Goal: Find specific page/section: Find specific page/section

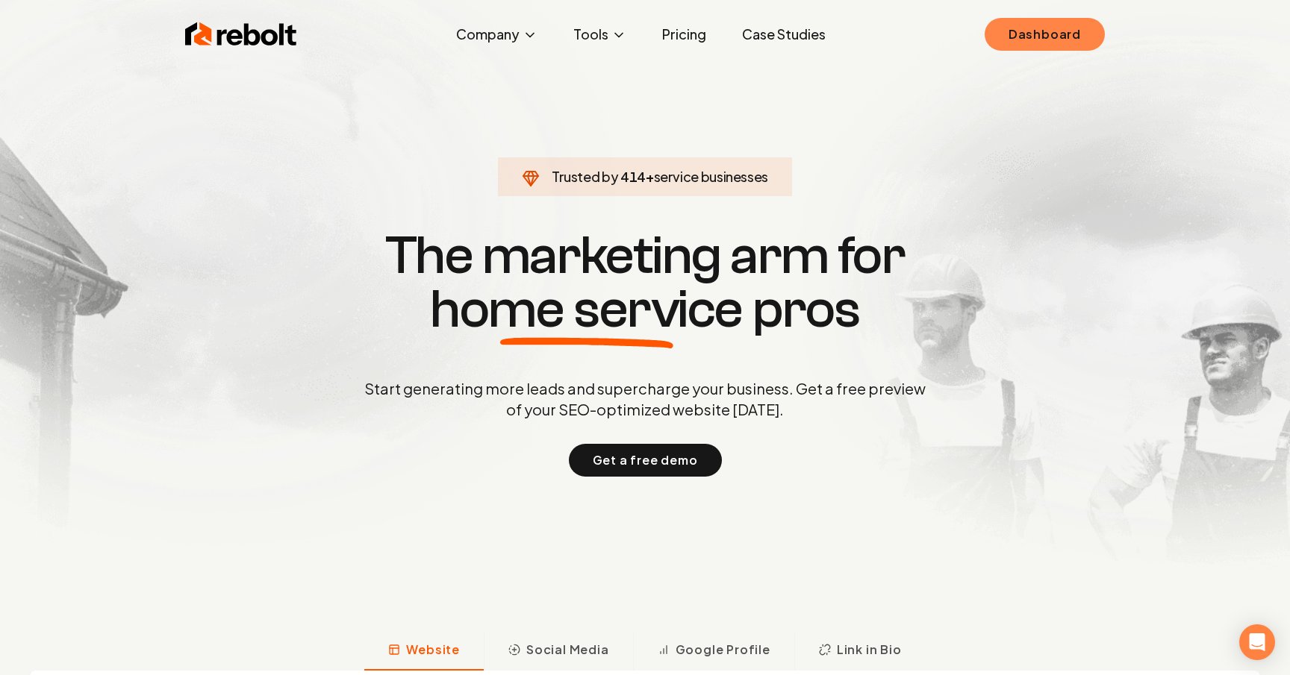
click at [1039, 43] on link "Dashboard" at bounding box center [1044, 34] width 120 height 33
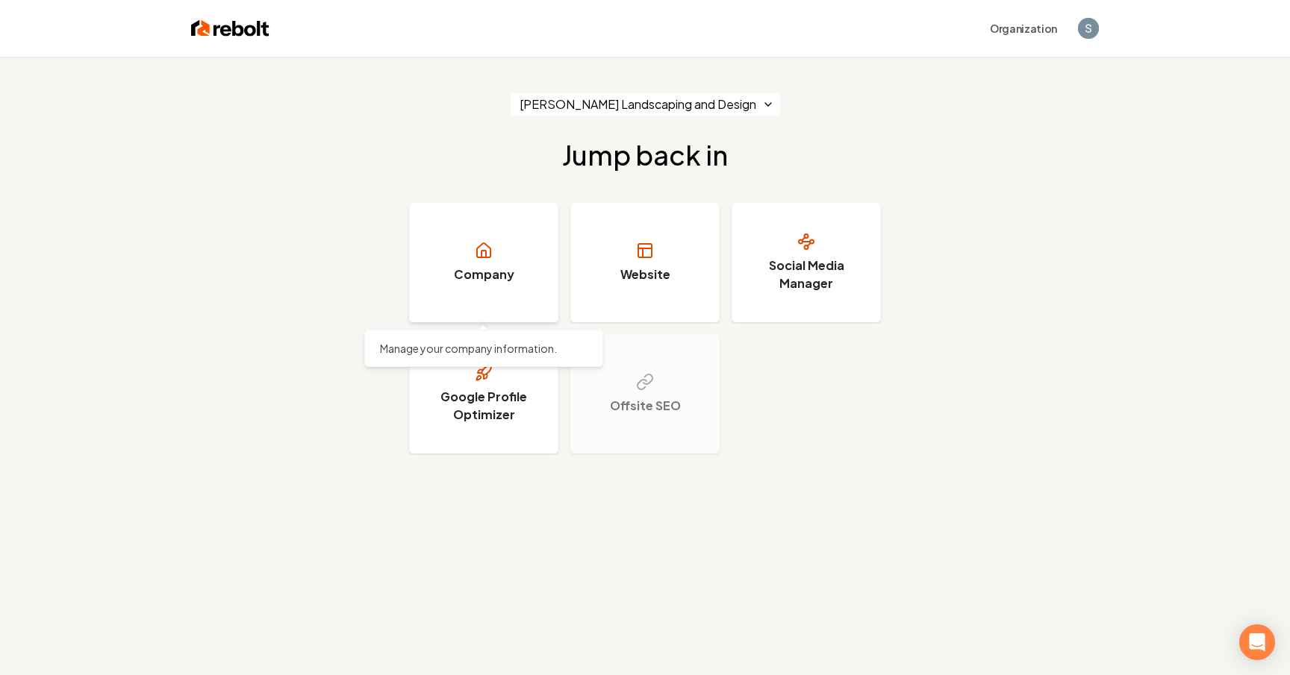
click at [475, 225] on link "Company" at bounding box center [483, 262] width 149 height 119
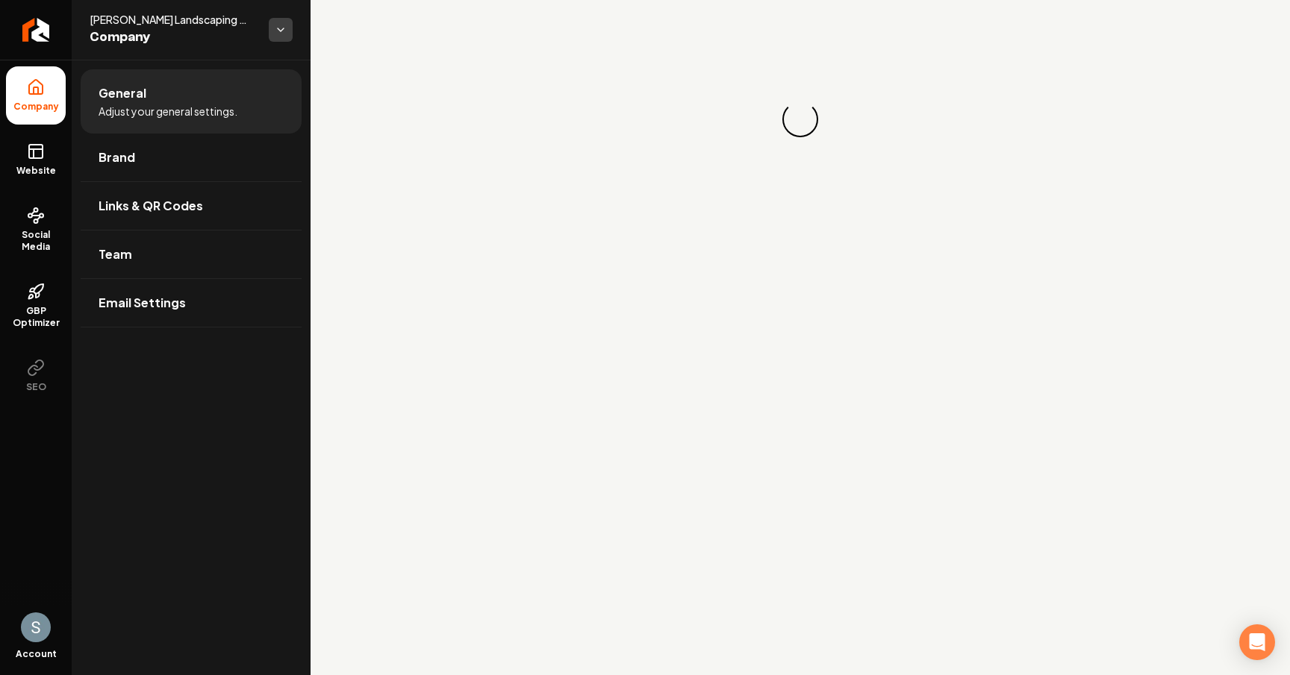
click at [283, 28] on html "Company Website Social Media GBP Optimizer SEO Account [PERSON_NAME] Landscapin…" at bounding box center [645, 337] width 1290 height 675
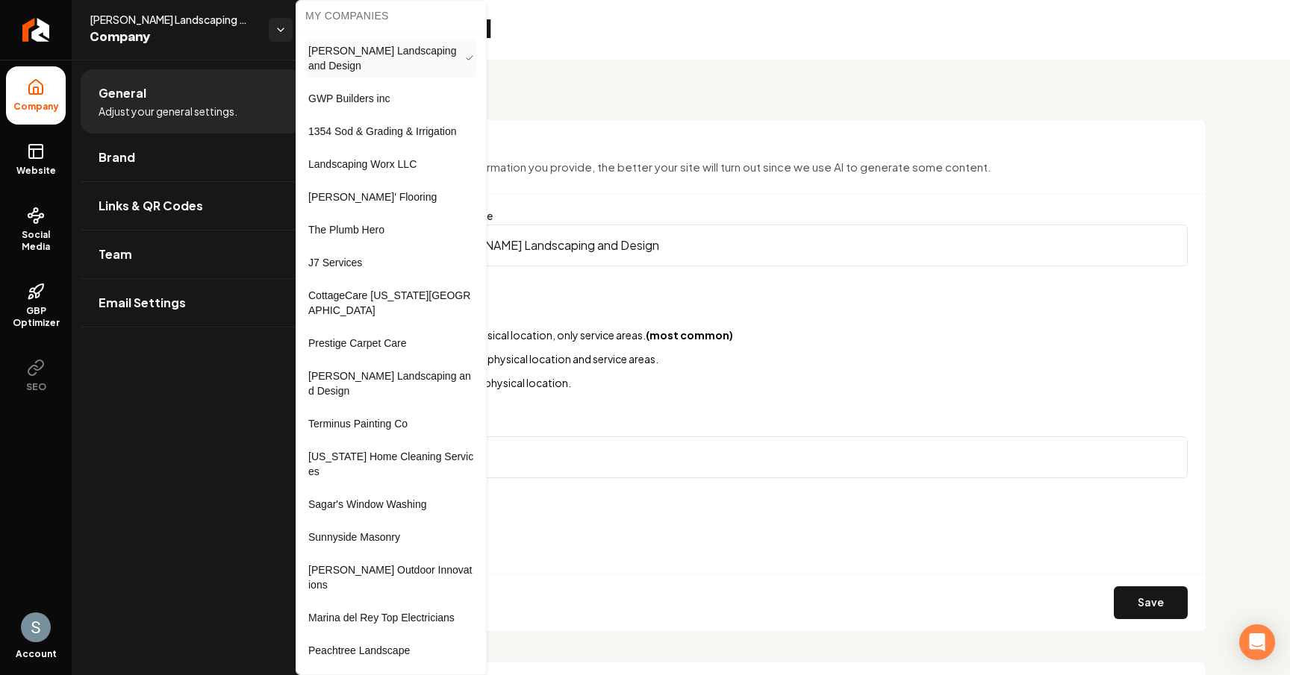
click at [278, 33] on html "Company Website Social Media GBP Optimizer SEO Account [PERSON_NAME] Landscapin…" at bounding box center [645, 337] width 1290 height 675
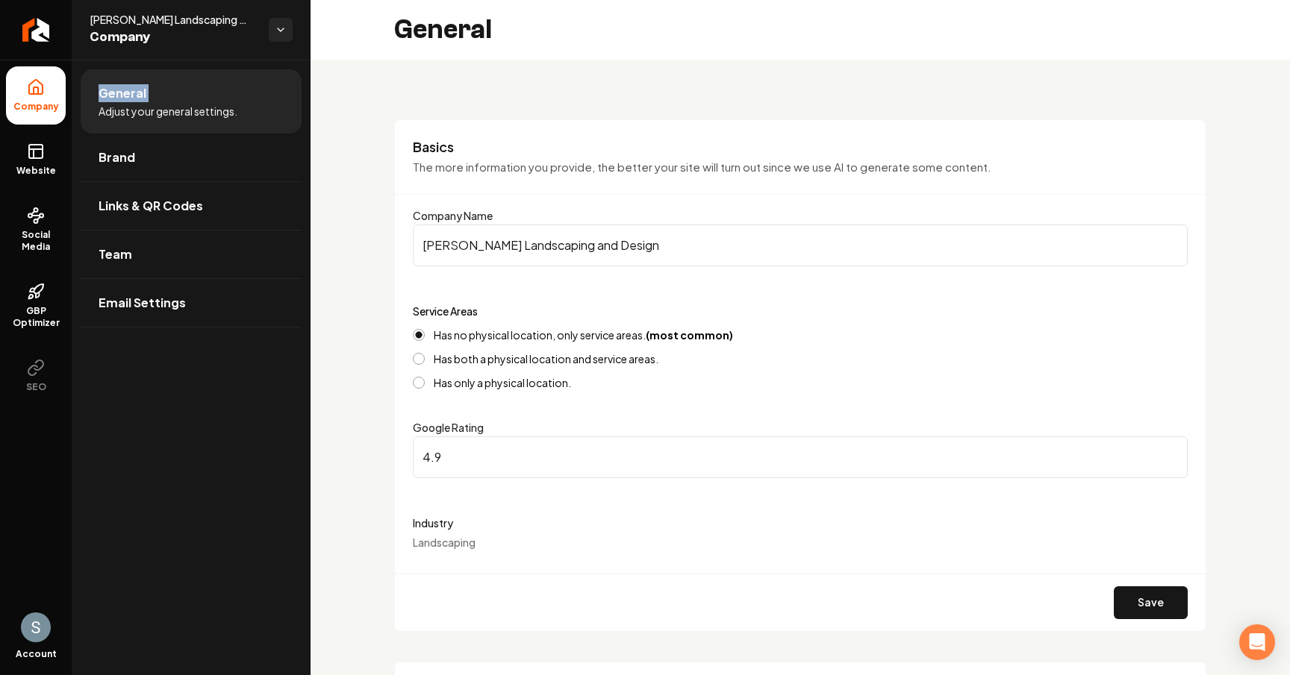
click at [278, 33] on icon "button" at bounding box center [281, 30] width 12 height 12
click at [278, 33] on html "Company Website Social Media GBP Optimizer SEO Account [PERSON_NAME] Landscapin…" at bounding box center [645, 337] width 1290 height 675
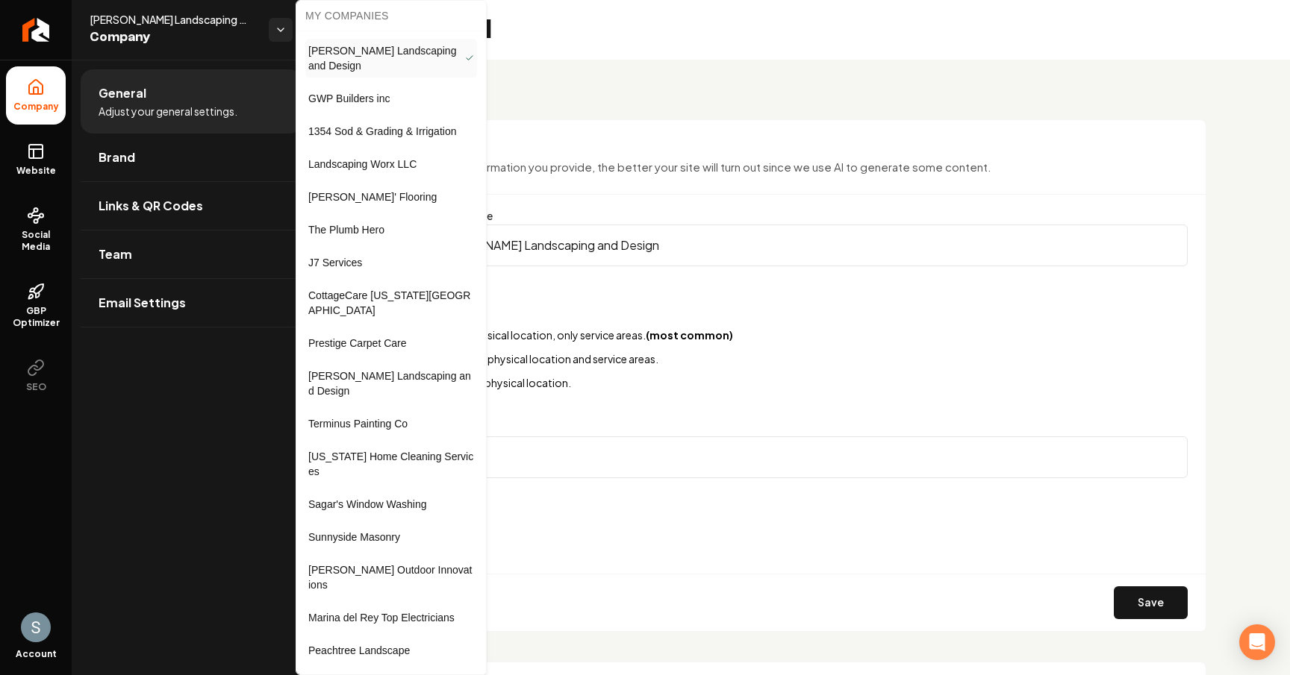
click at [278, 33] on html "Company Website Social Media GBP Optimizer SEO Account [PERSON_NAME] Landscapin…" at bounding box center [645, 337] width 1290 height 675
click at [568, 294] on html "Company Website Social Media GBP Optimizer SEO Account [PERSON_NAME] Landscapin…" at bounding box center [645, 337] width 1290 height 675
